Goal: Navigation & Orientation: Find specific page/section

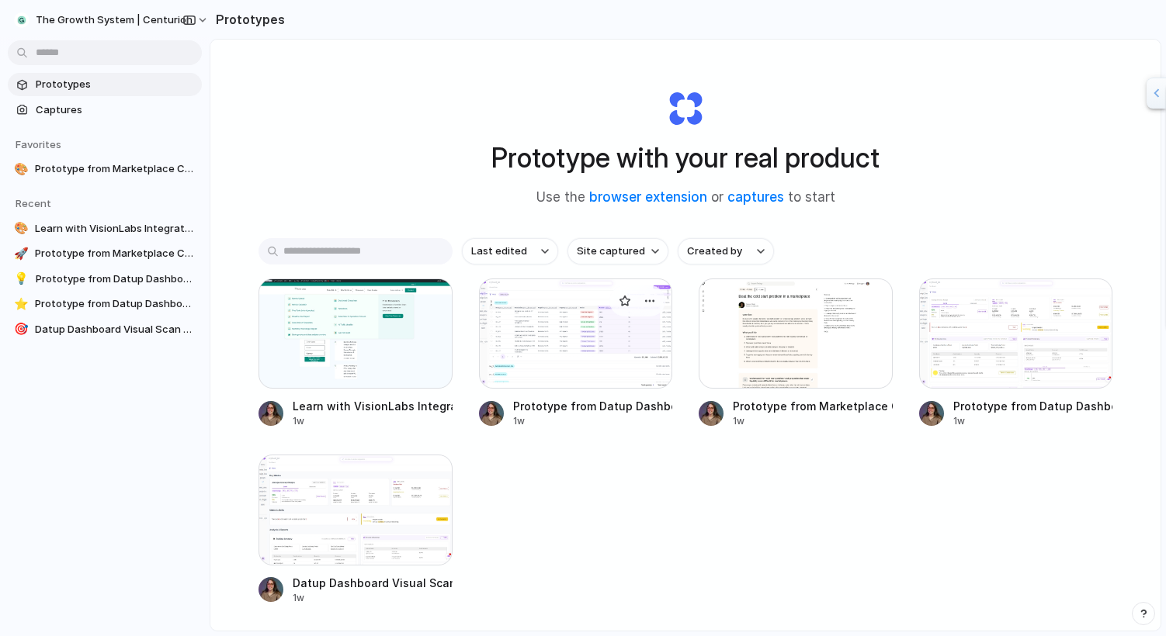
click at [491, 336] on div at bounding box center [576, 334] width 194 height 110
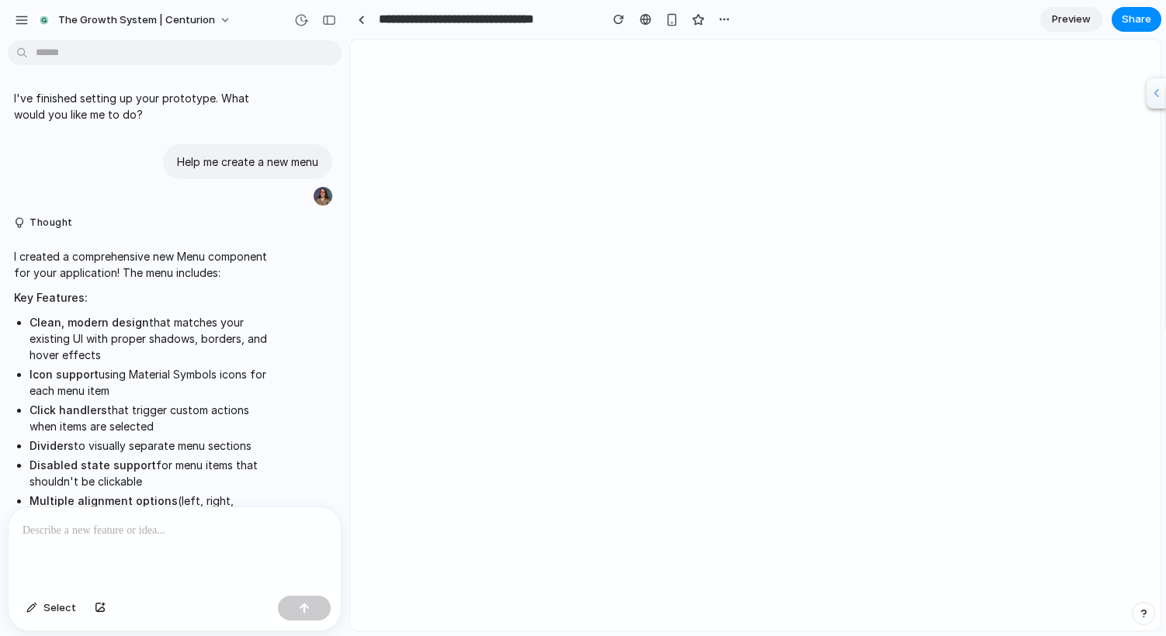
scroll to position [629, 0]
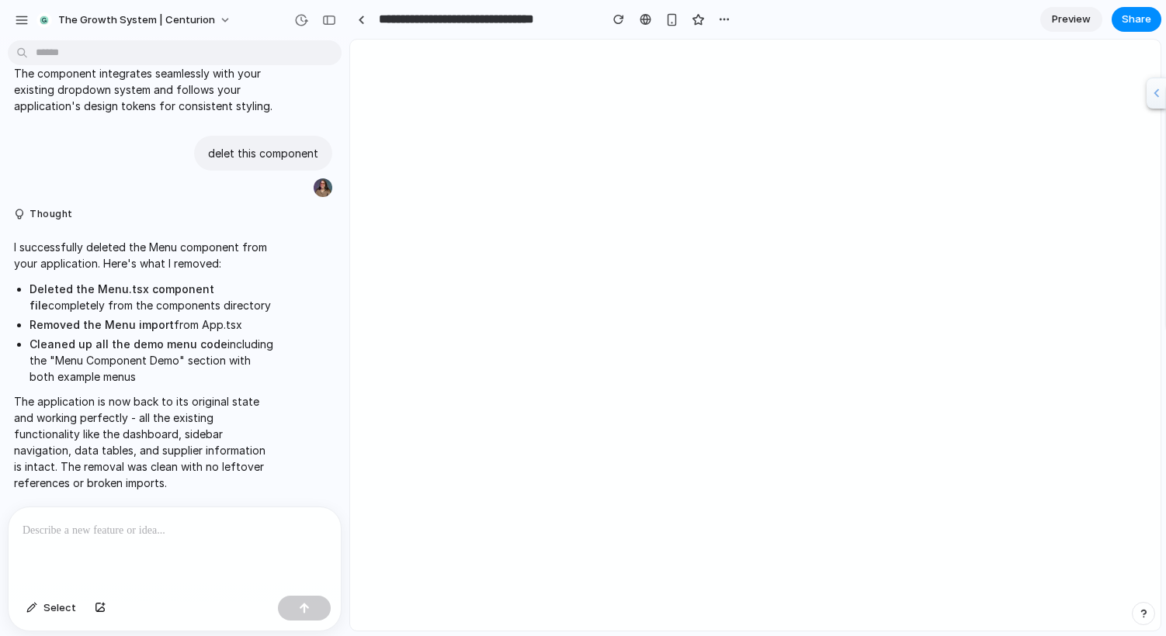
click at [108, 540] on div at bounding box center [175, 549] width 332 height 82
click at [234, 534] on p at bounding box center [175, 531] width 304 height 19
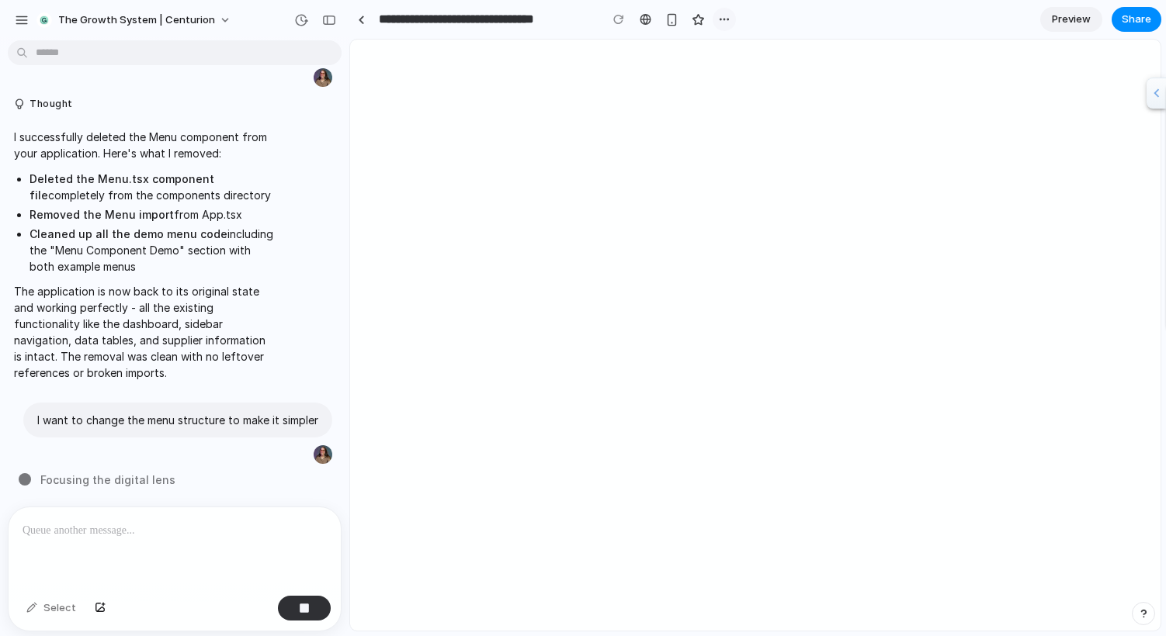
click at [721, 22] on div "button" at bounding box center [724, 19] width 12 height 12
click at [721, 22] on div "Duplicate Delete" at bounding box center [583, 318] width 1166 height 636
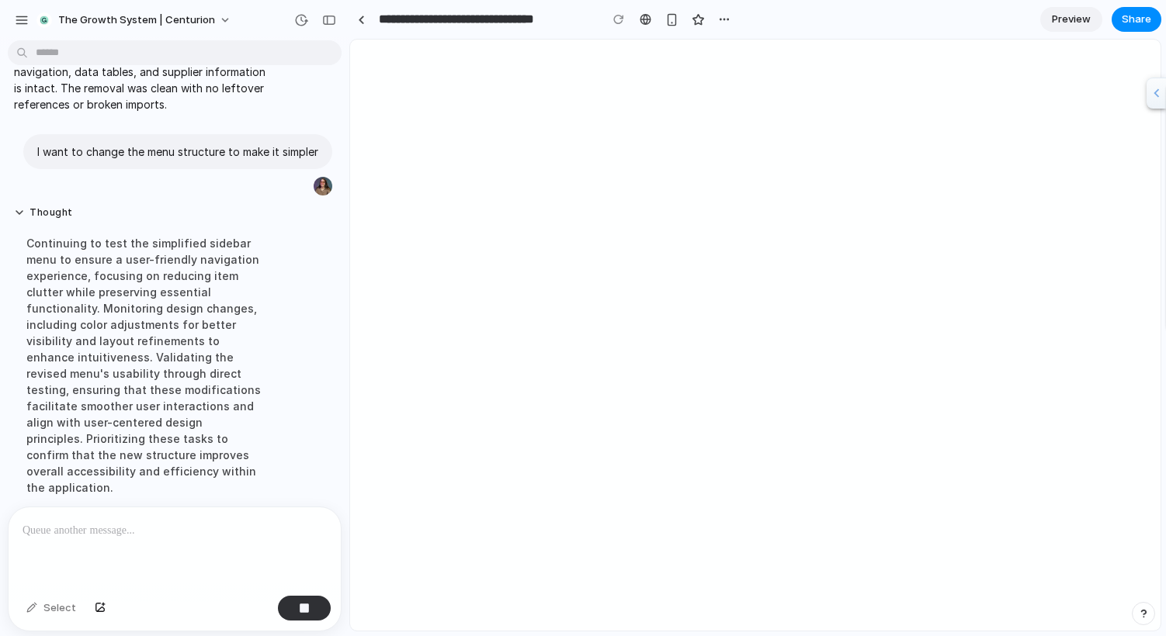
scroll to position [1039, 0]
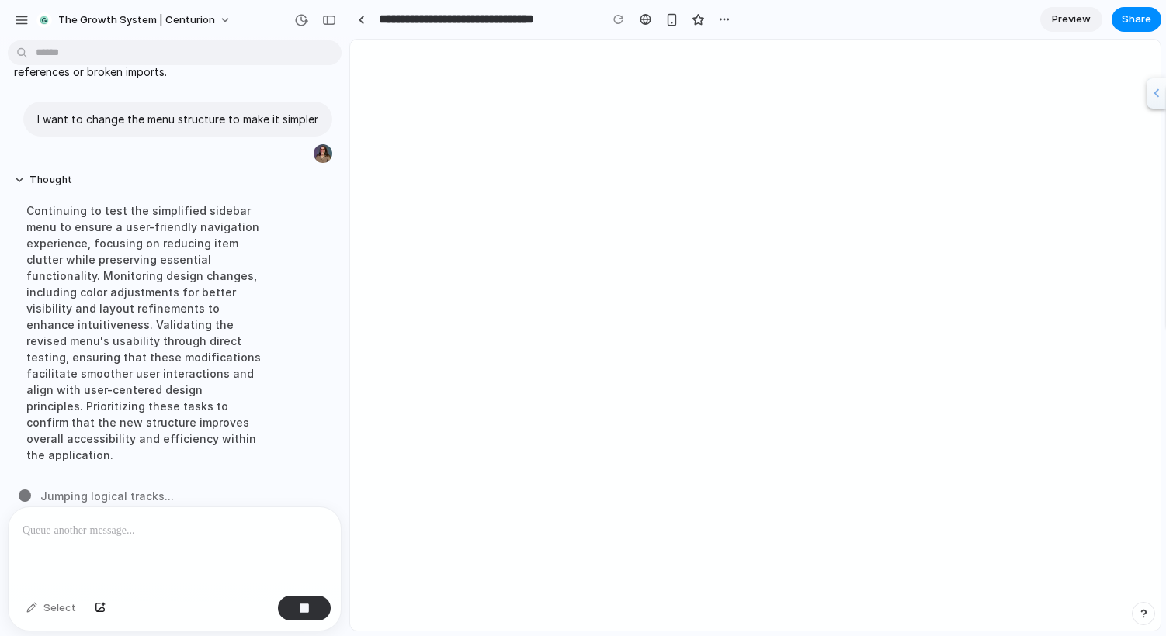
click at [710, 16] on div at bounding box center [671, 19] width 129 height 23
click at [717, 16] on button "button" at bounding box center [724, 19] width 23 height 23
click at [717, 16] on div "Duplicate Delete" at bounding box center [583, 318] width 1166 height 636
click at [109, 19] on span "The Growth System | Centurion" at bounding box center [136, 20] width 157 height 16
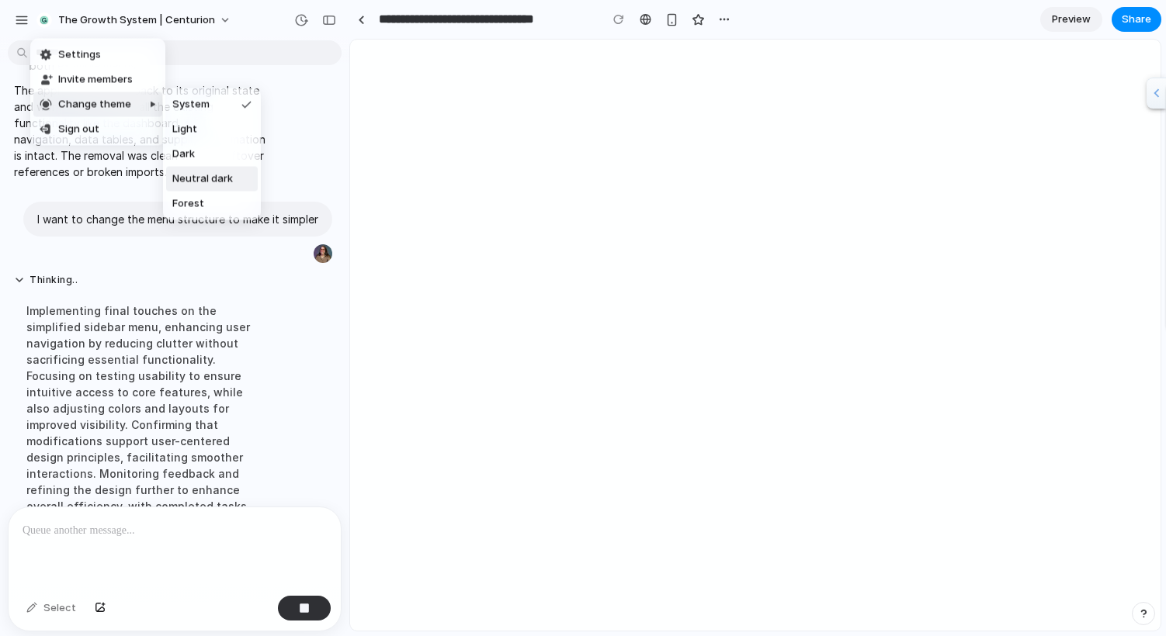
scroll to position [1023, 0]
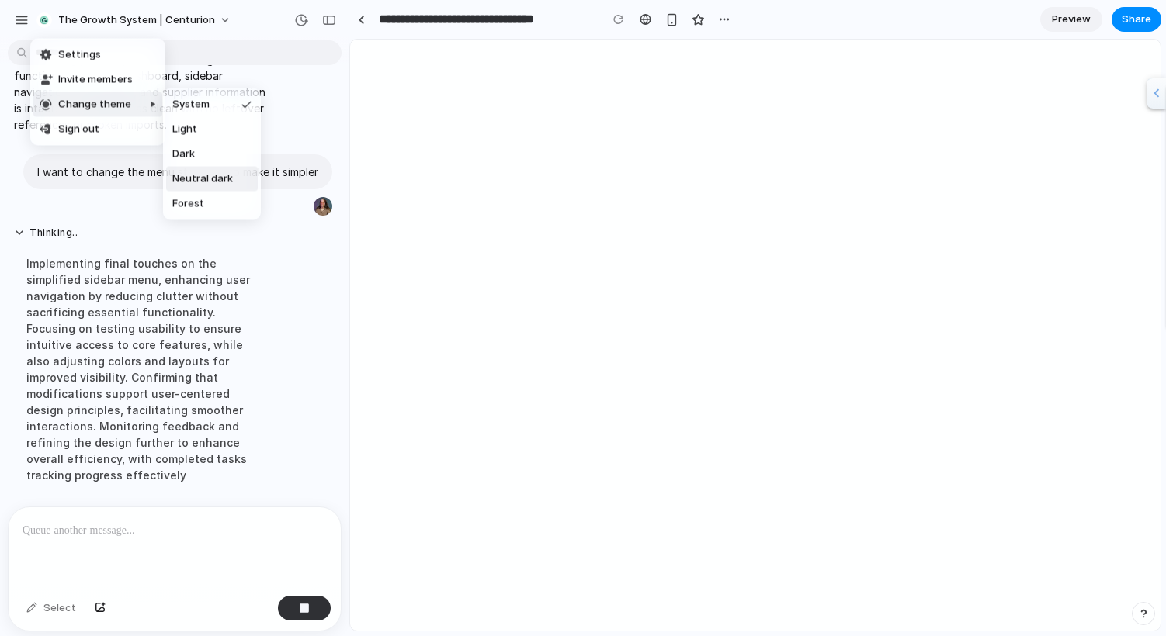
click at [192, 179] on span "Neutral dark" at bounding box center [202, 180] width 61 height 16
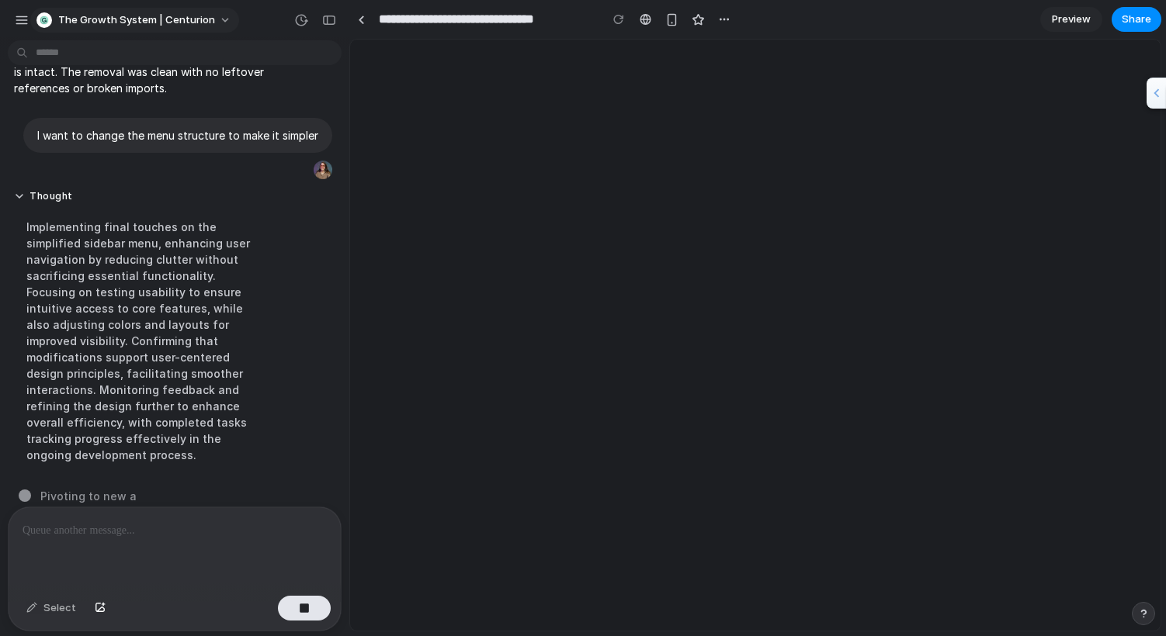
click at [119, 15] on span "The Growth System | Centurion" at bounding box center [136, 20] width 157 height 16
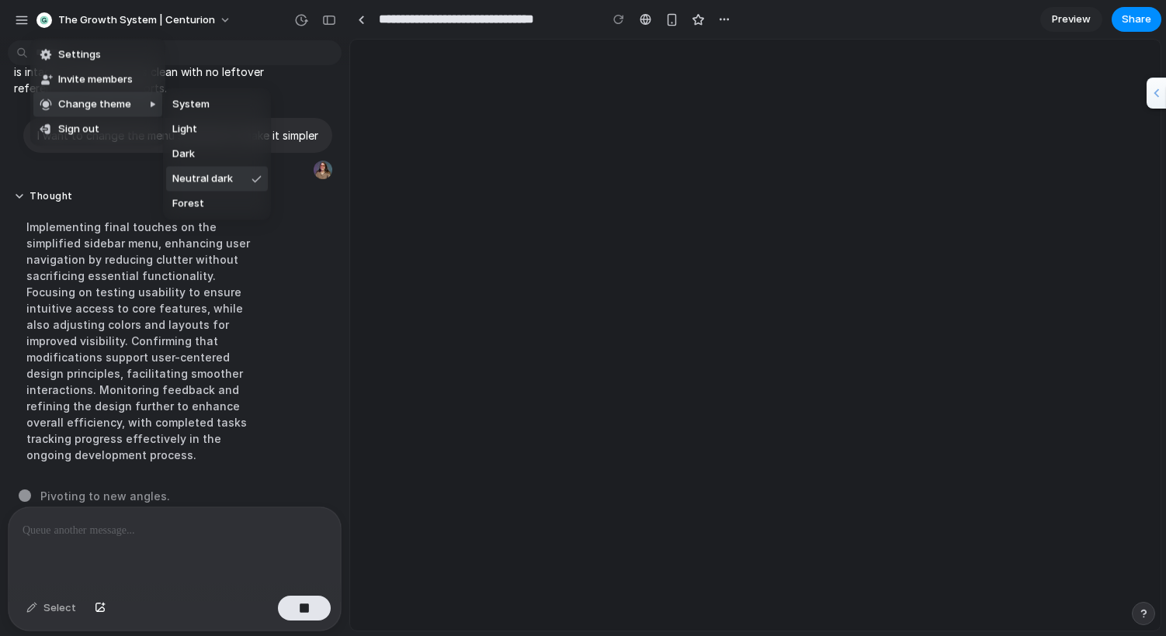
click at [197, 187] on li "Neutral dark" at bounding box center [217, 179] width 102 height 25
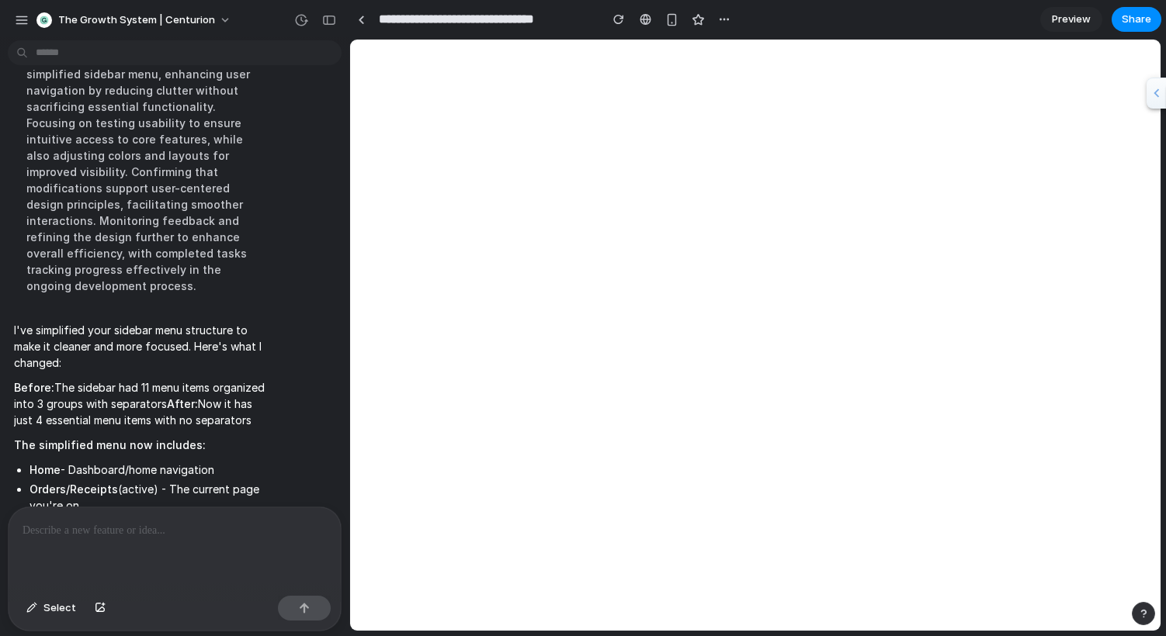
scroll to position [1478, 0]
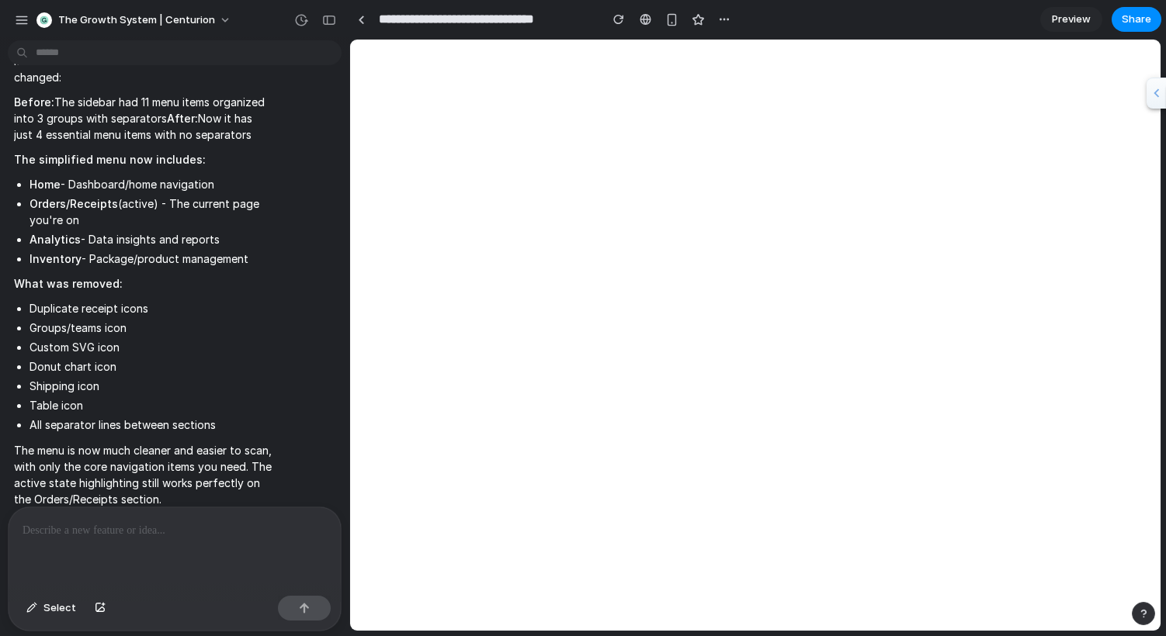
click at [219, 536] on p at bounding box center [175, 531] width 304 height 19
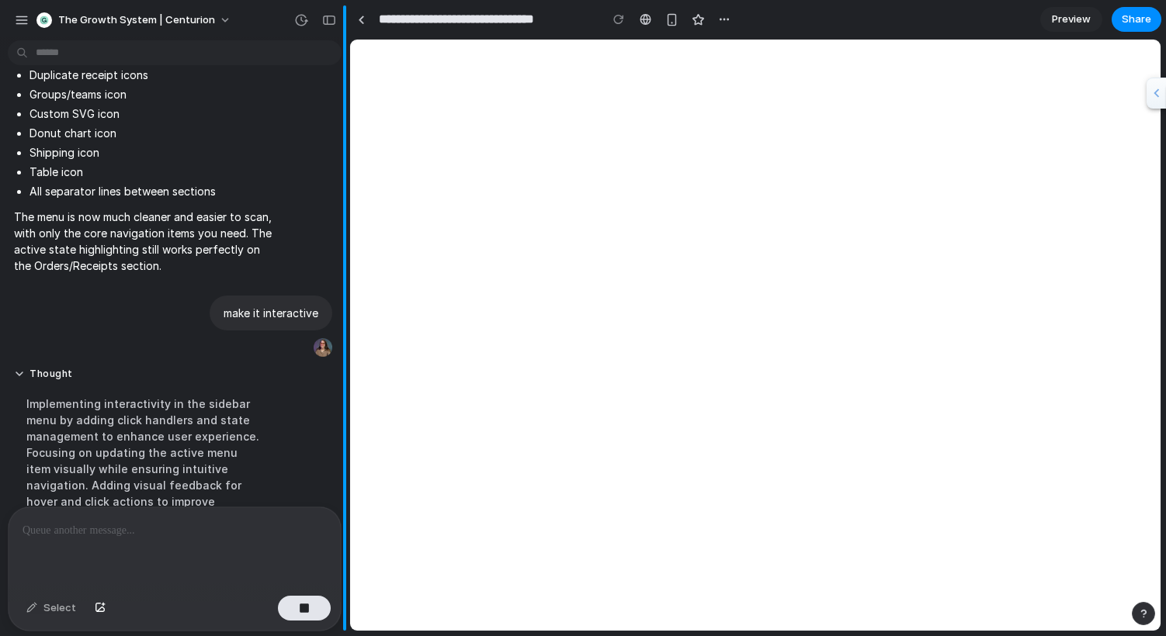
scroll to position [1620, 0]
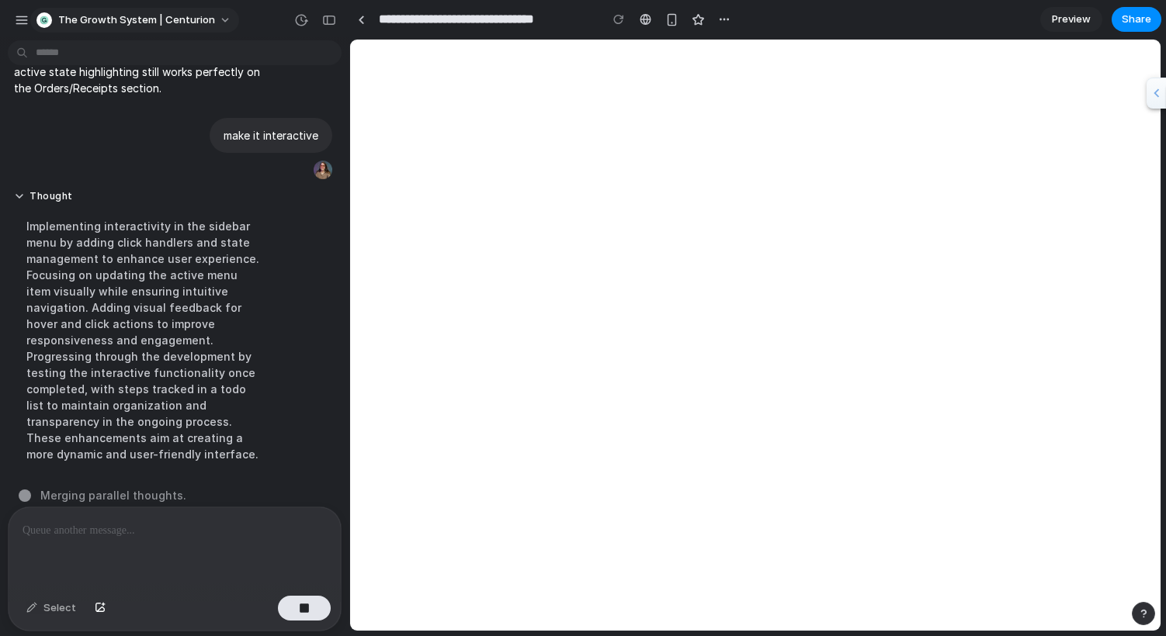
click at [85, 30] on button "The Growth System | Centurion" at bounding box center [134, 20] width 209 height 25
click at [85, 30] on div "Settings Invite members Change theme Sign out" at bounding box center [583, 318] width 1166 height 636
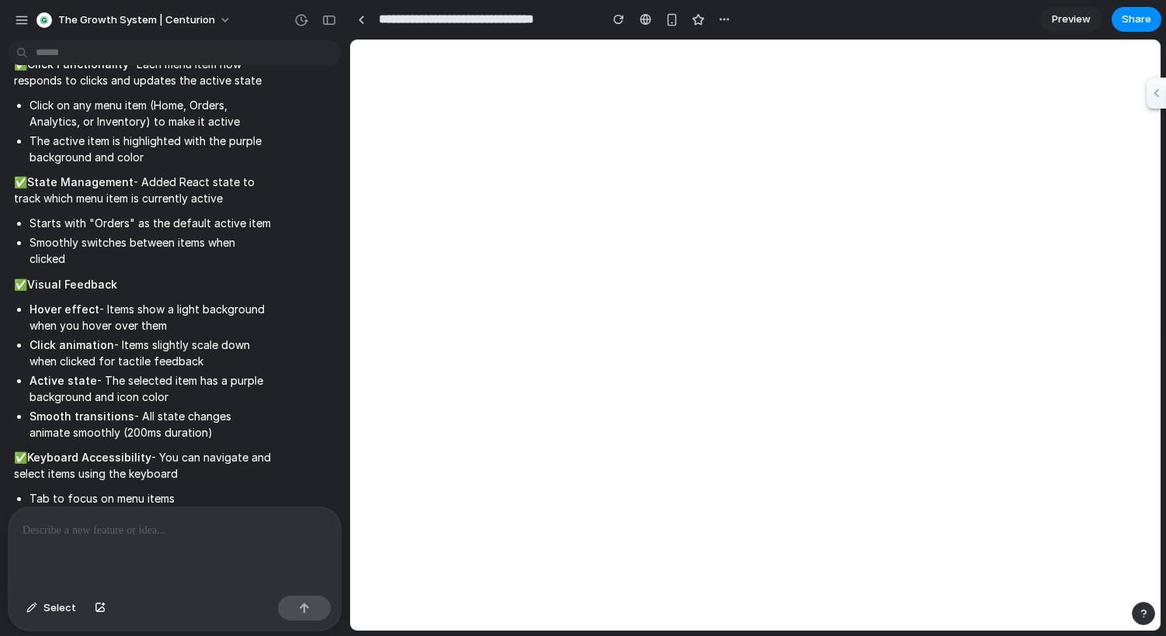
scroll to position [2272, 0]
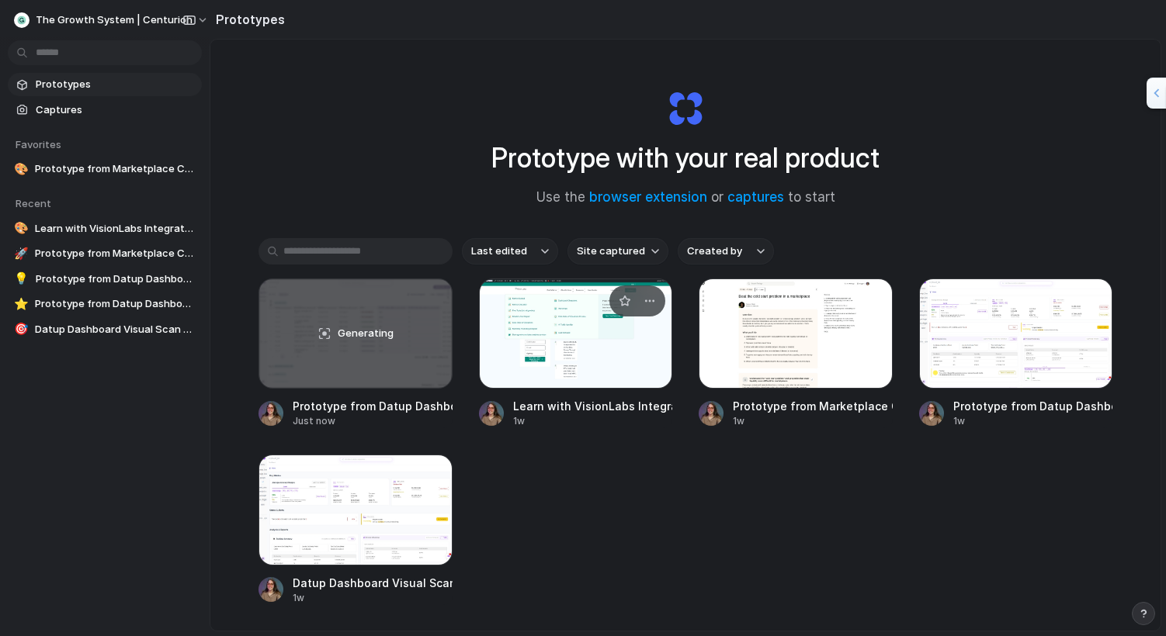
click at [627, 365] on div at bounding box center [576, 334] width 194 height 110
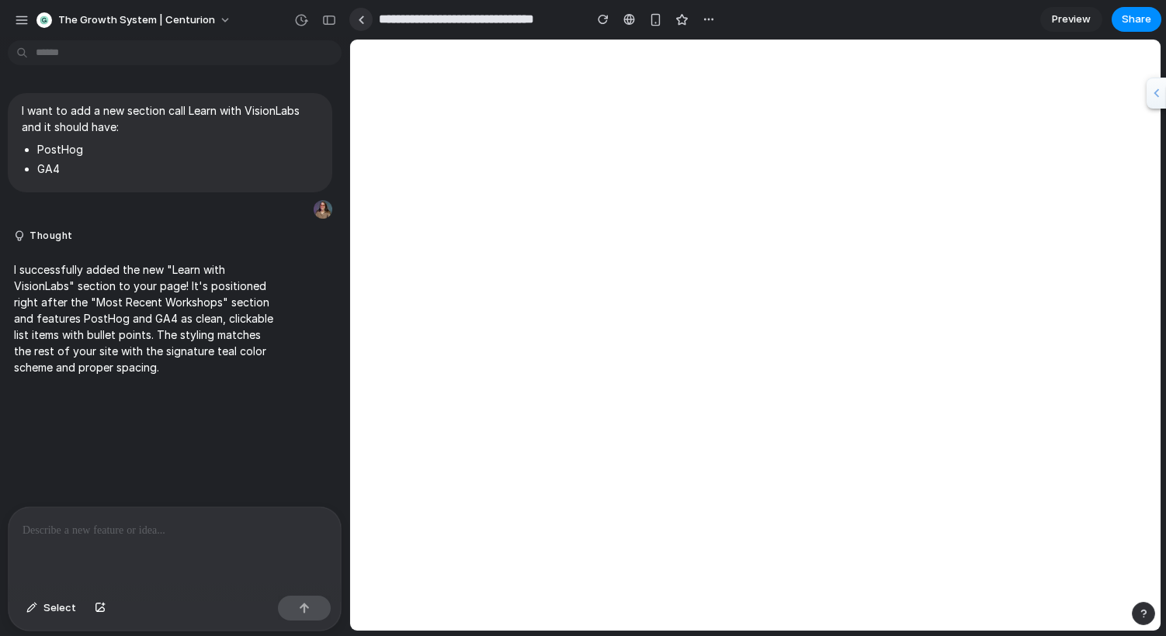
click at [361, 26] on link at bounding box center [360, 19] width 23 height 23
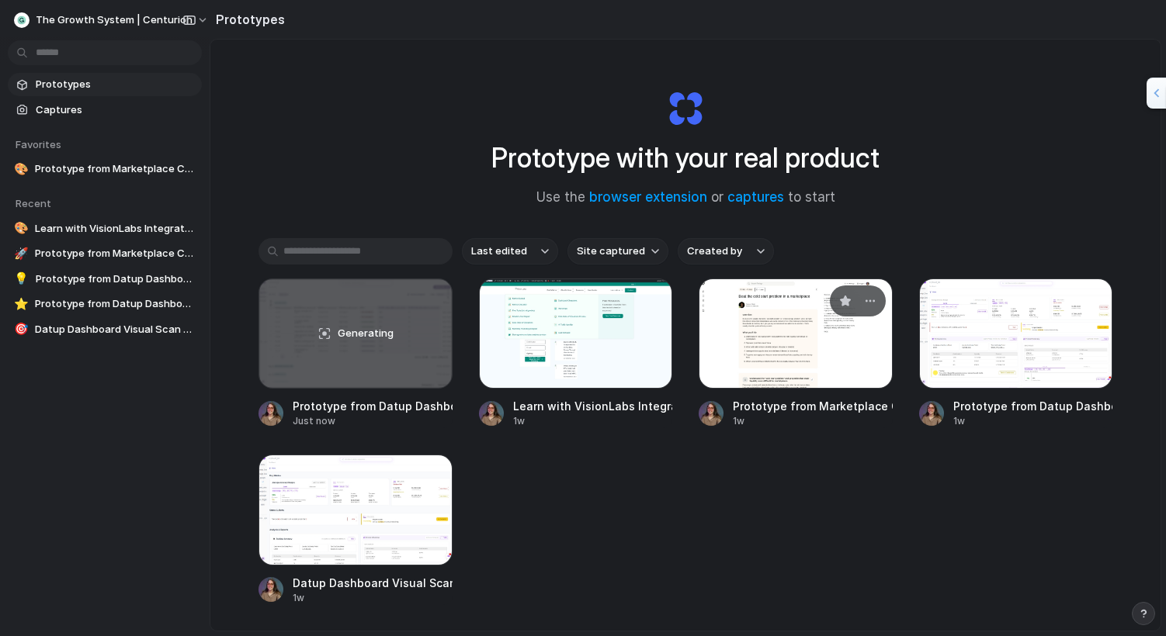
click at [755, 337] on div at bounding box center [796, 334] width 194 height 110
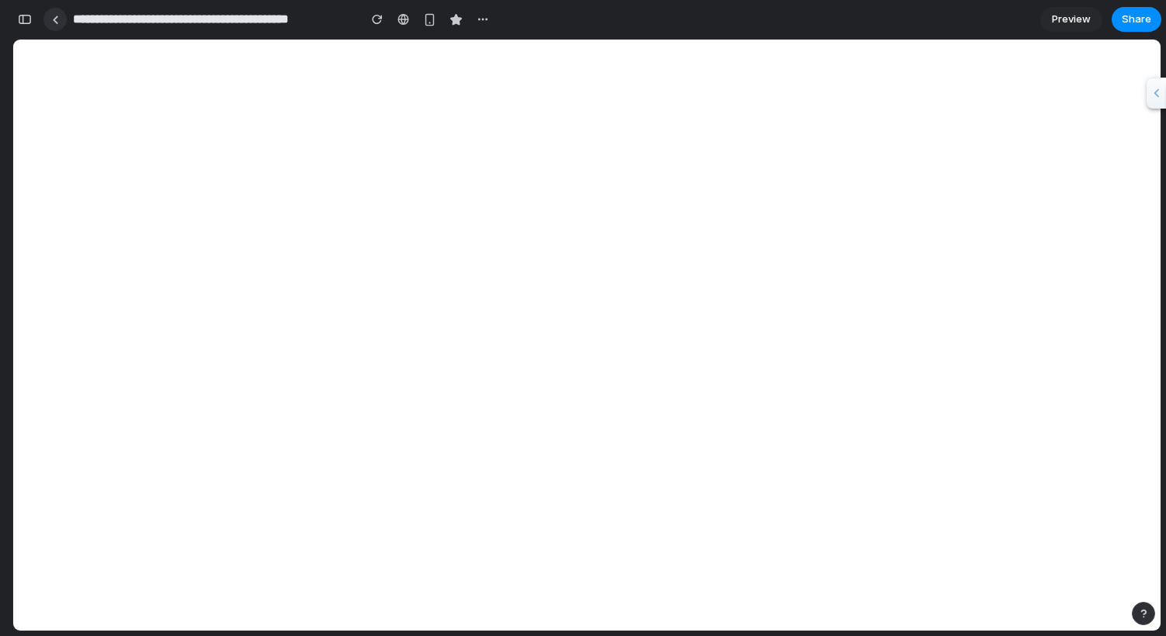
click at [62, 23] on link at bounding box center [54, 19] width 23 height 23
